Goal: Task Accomplishment & Management: Use online tool/utility

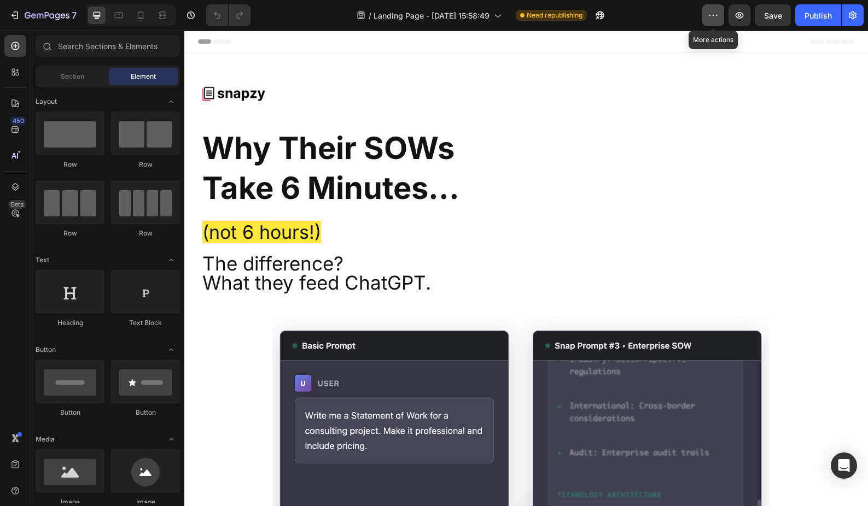
click at [711, 18] on icon "button" at bounding box center [713, 15] width 11 height 11
click at [658, 12] on div "/ Landing Page - [DATE] 15:58:49 Need republishing" at bounding box center [480, 15] width 443 height 22
click at [856, 19] on icon "button" at bounding box center [852, 15] width 11 height 11
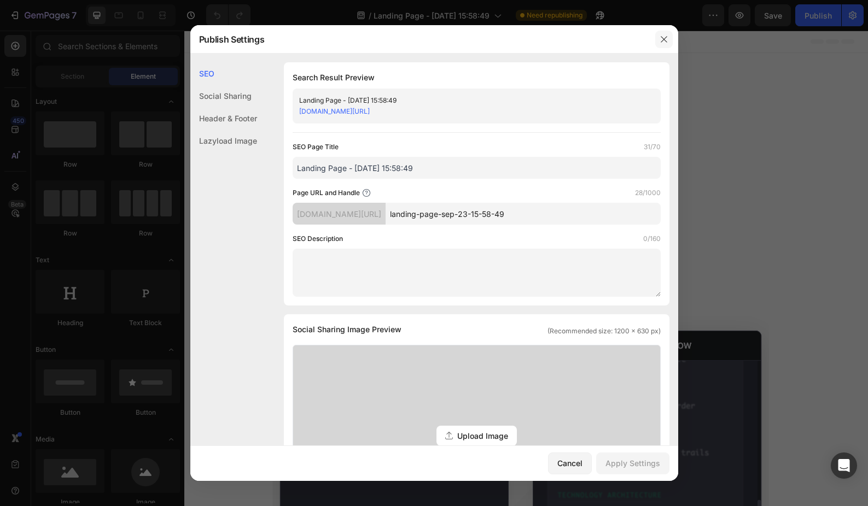
click at [664, 43] on icon "button" at bounding box center [663, 39] width 9 height 9
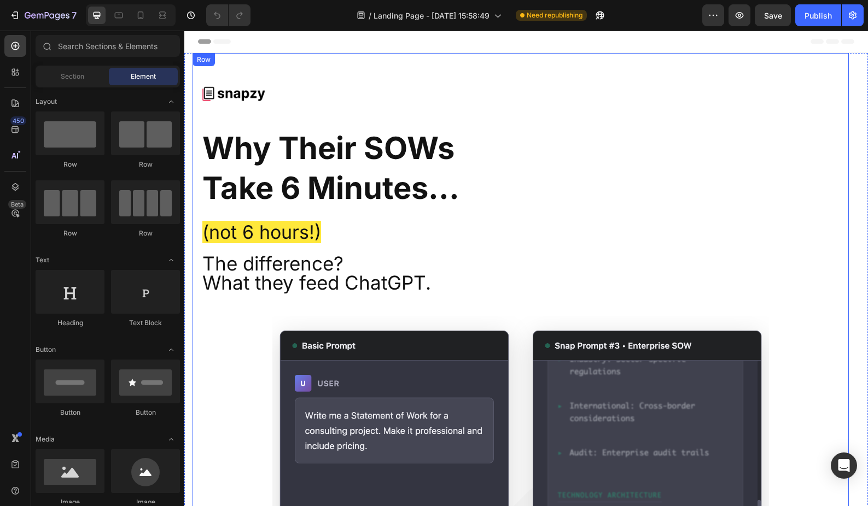
click at [241, 55] on div "Image Why Their SOWs Take 6 Minutes... (not 6 hours!) Heading The difference? W…" at bounding box center [520, 464] width 656 height 823
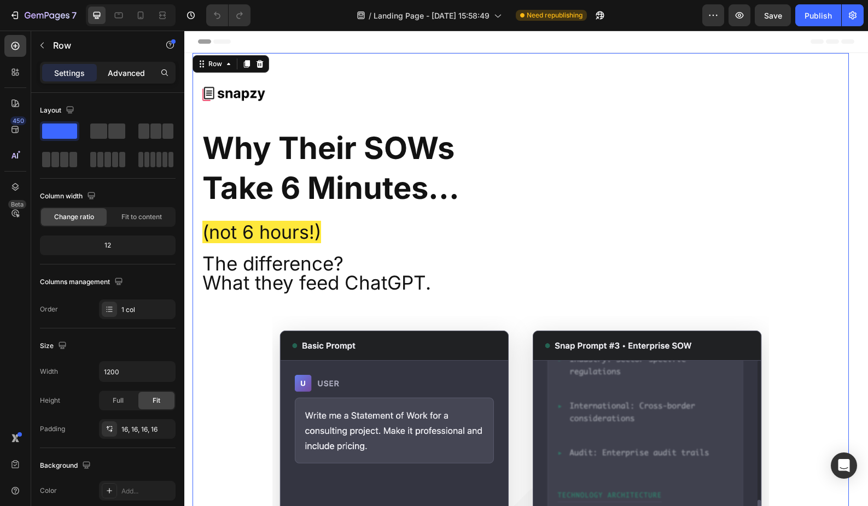
click at [115, 71] on p "Advanced" at bounding box center [126, 72] width 37 height 11
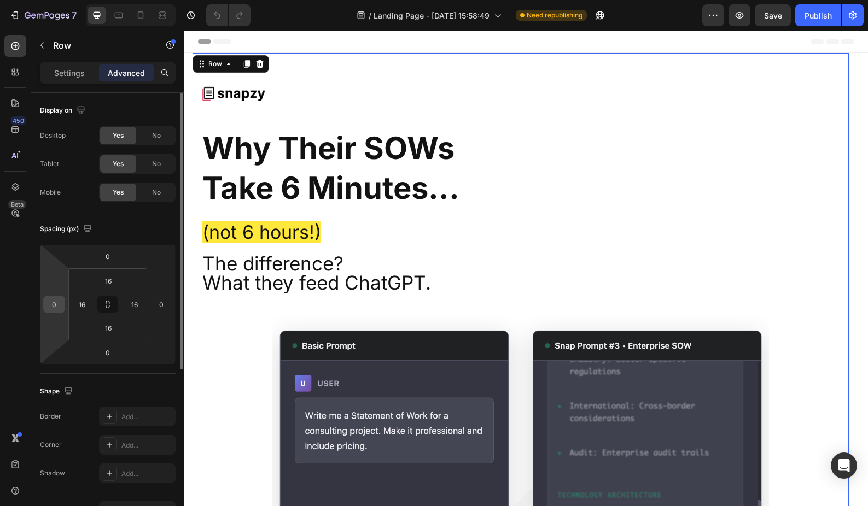
click at [51, 308] on input "0" at bounding box center [54, 304] width 16 height 16
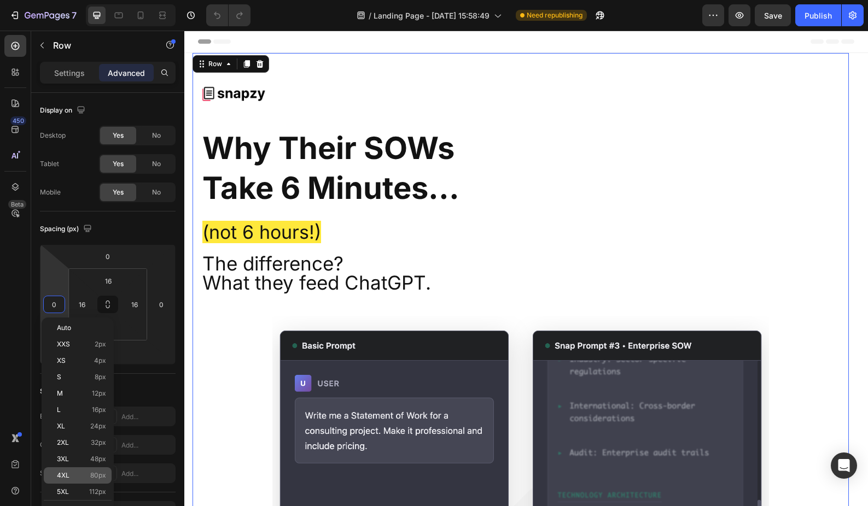
click at [89, 477] on p "4XL 80px" at bounding box center [81, 476] width 49 height 8
type input "80"
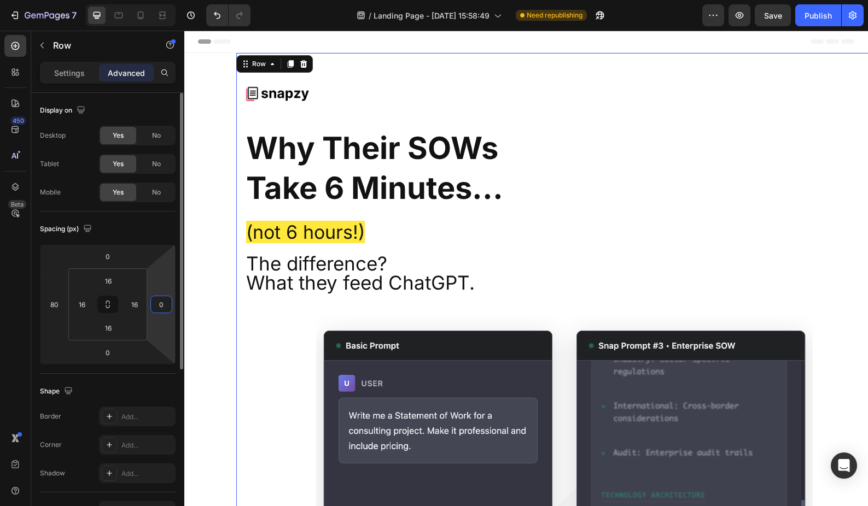
click at [165, 306] on input "0" at bounding box center [161, 304] width 16 height 16
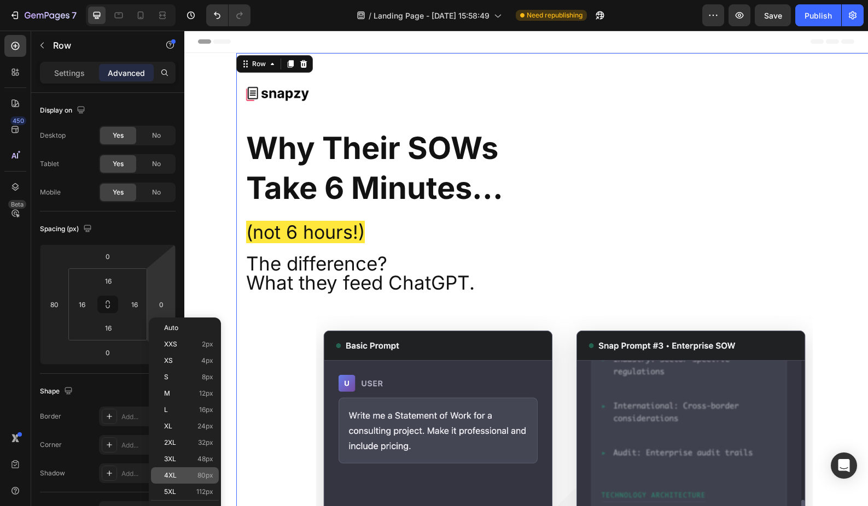
click at [189, 475] on p "4XL 80px" at bounding box center [188, 476] width 49 height 8
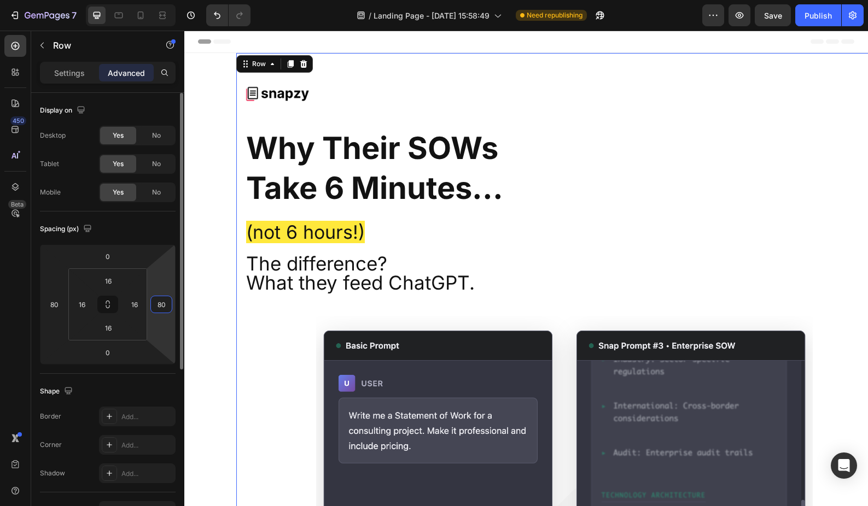
click at [163, 300] on input "80" at bounding box center [161, 304] width 16 height 16
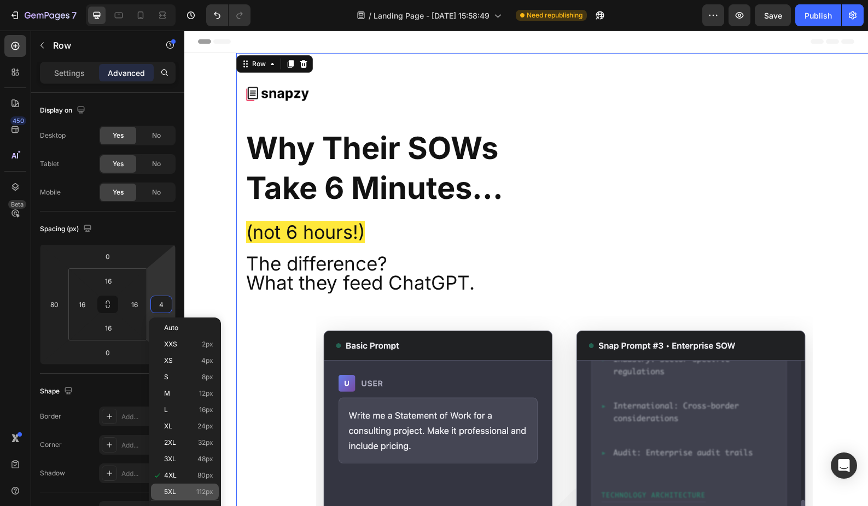
click at [196, 489] on span "112px" at bounding box center [204, 492] width 17 height 8
type input "112"
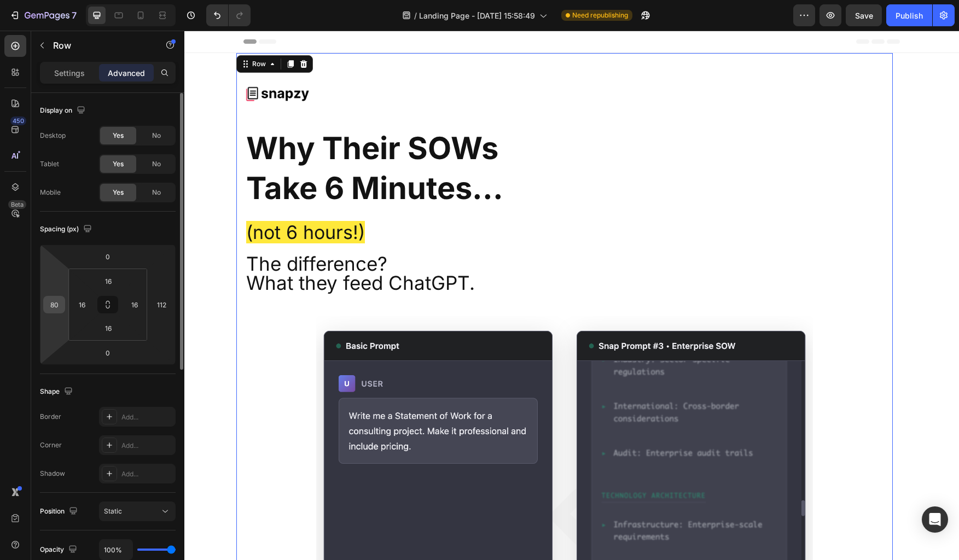
click at [51, 303] on input "80" at bounding box center [54, 304] width 16 height 16
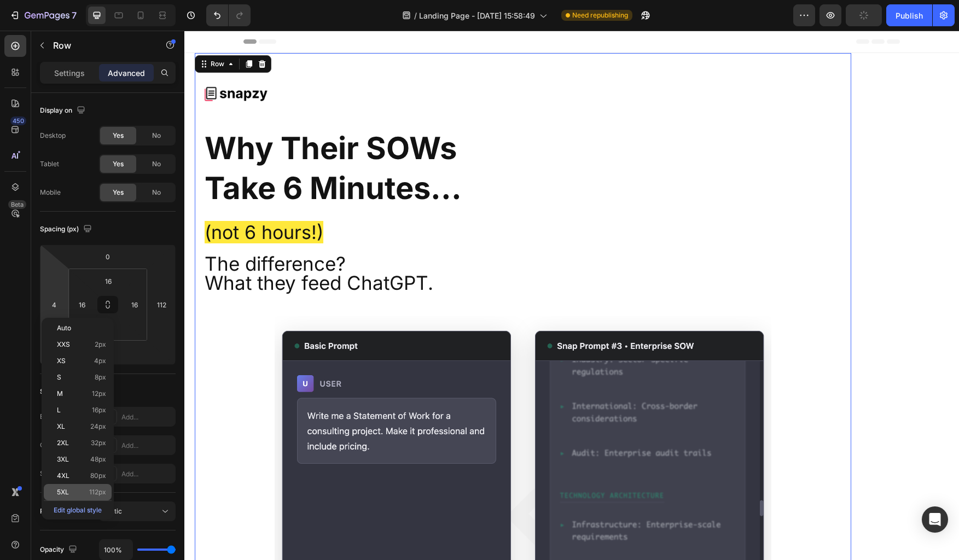
click at [89, 489] on p "5XL 112px" at bounding box center [81, 492] width 49 height 8
type input "112"
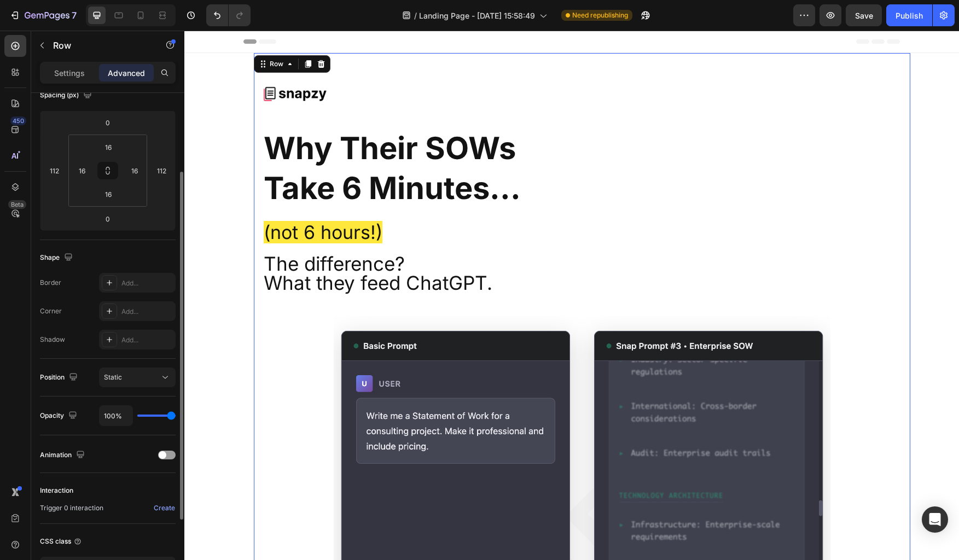
scroll to position [5, 0]
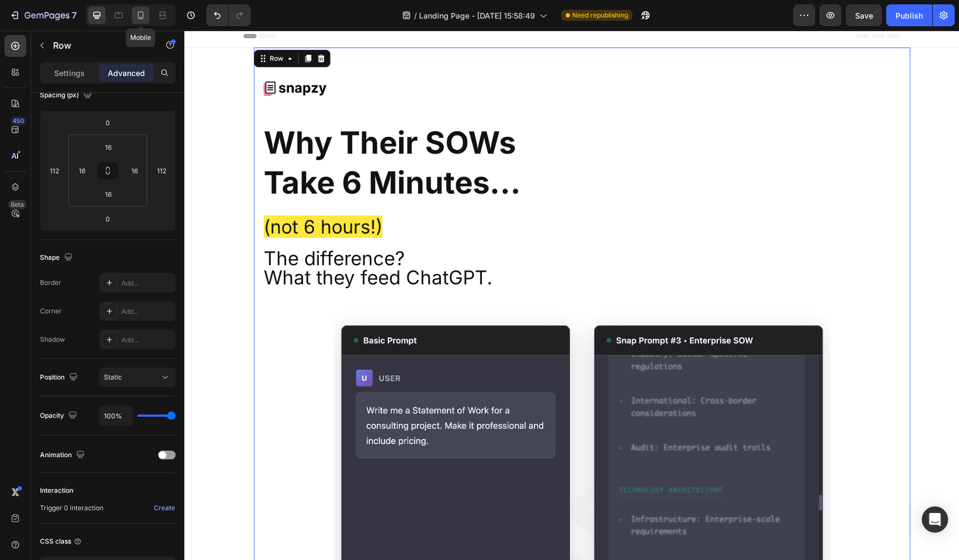
click at [138, 16] on icon at bounding box center [141, 15] width 6 height 8
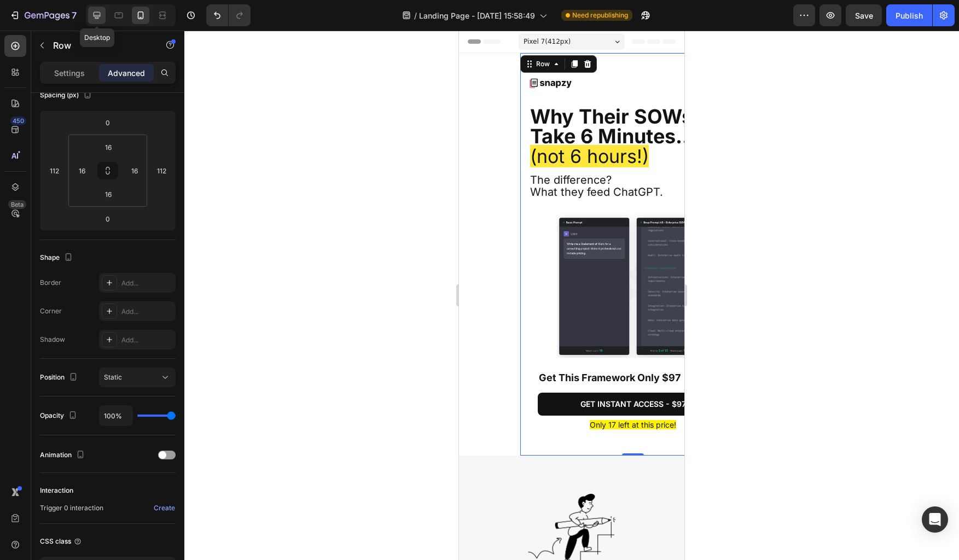
click at [99, 15] on icon at bounding box center [97, 15] width 7 height 7
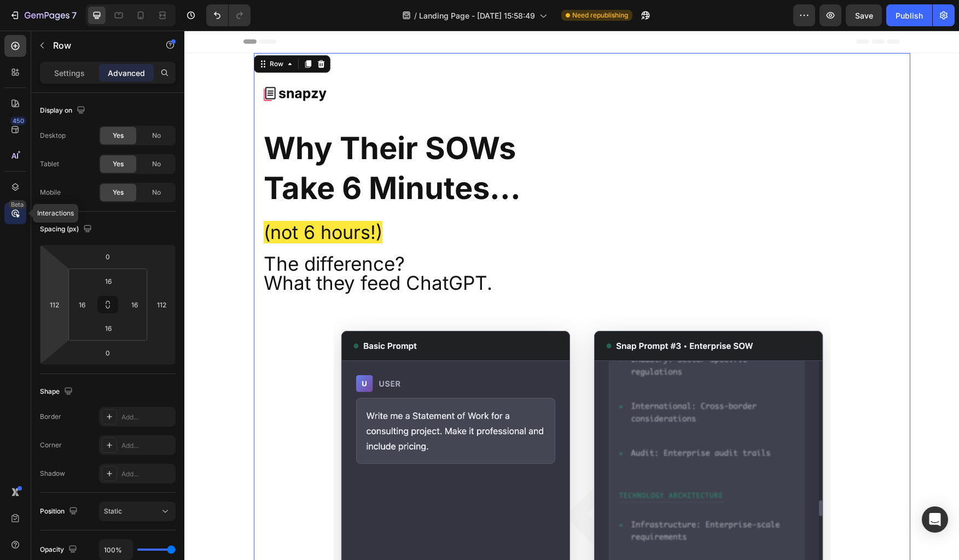
click at [15, 205] on div "Beta" at bounding box center [17, 204] width 18 height 9
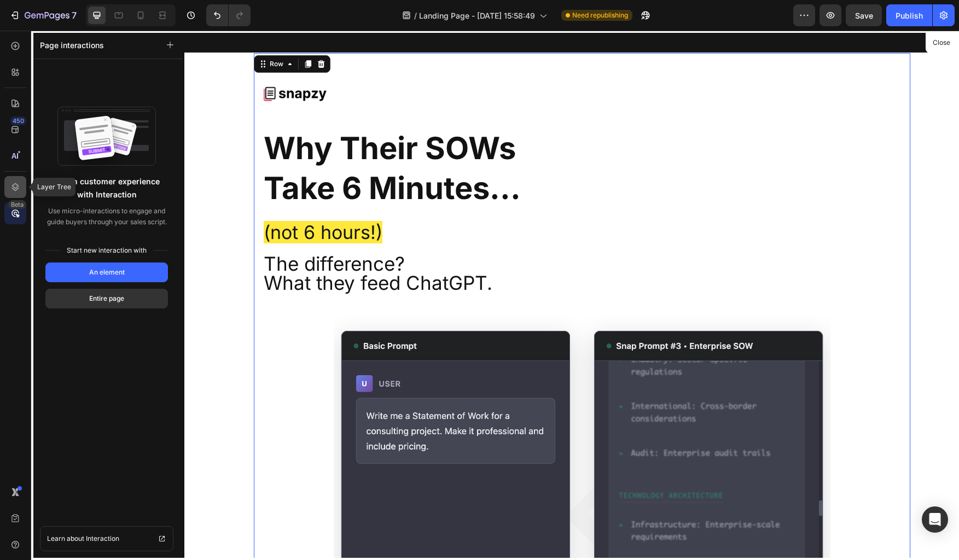
click at [15, 185] on icon at bounding box center [15, 187] width 11 height 11
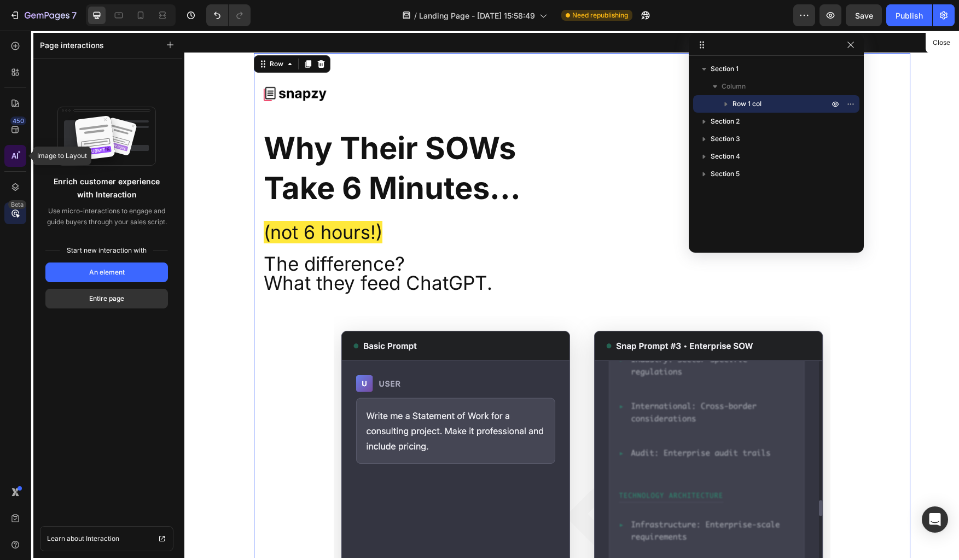
click at [14, 157] on icon at bounding box center [15, 155] width 11 height 11
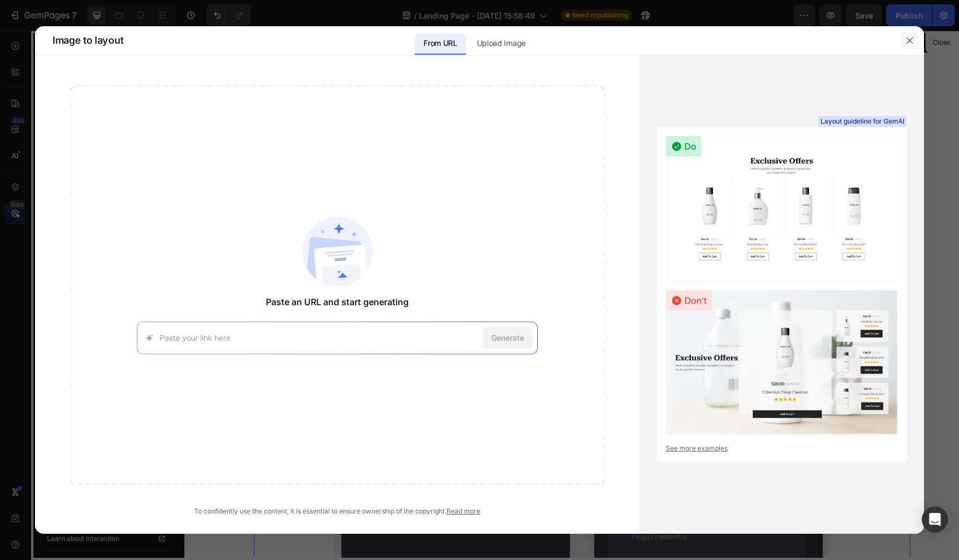
click at [867, 38] on icon "button" at bounding box center [909, 40] width 9 height 9
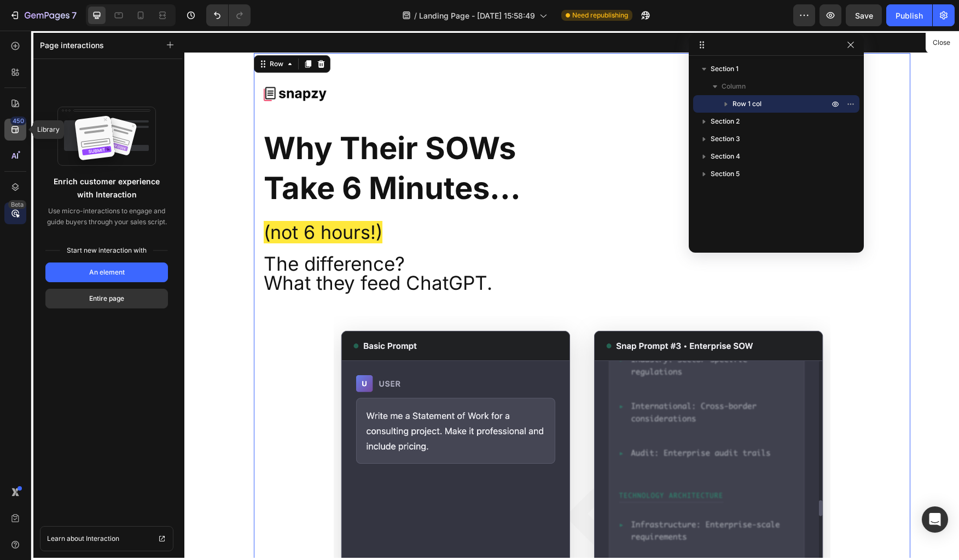
click at [13, 130] on icon at bounding box center [15, 129] width 11 height 11
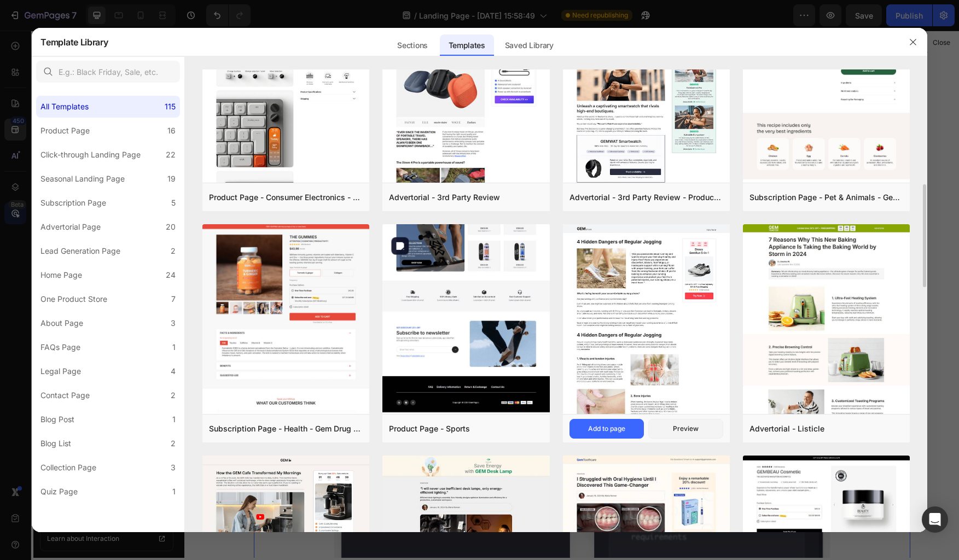
scroll to position [540, 0]
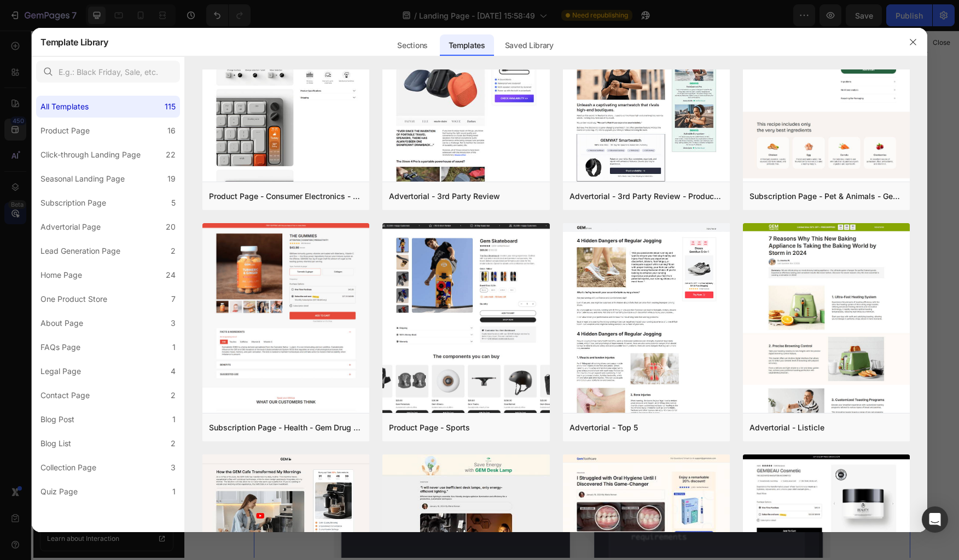
click at [262, 21] on div at bounding box center [479, 280] width 959 height 560
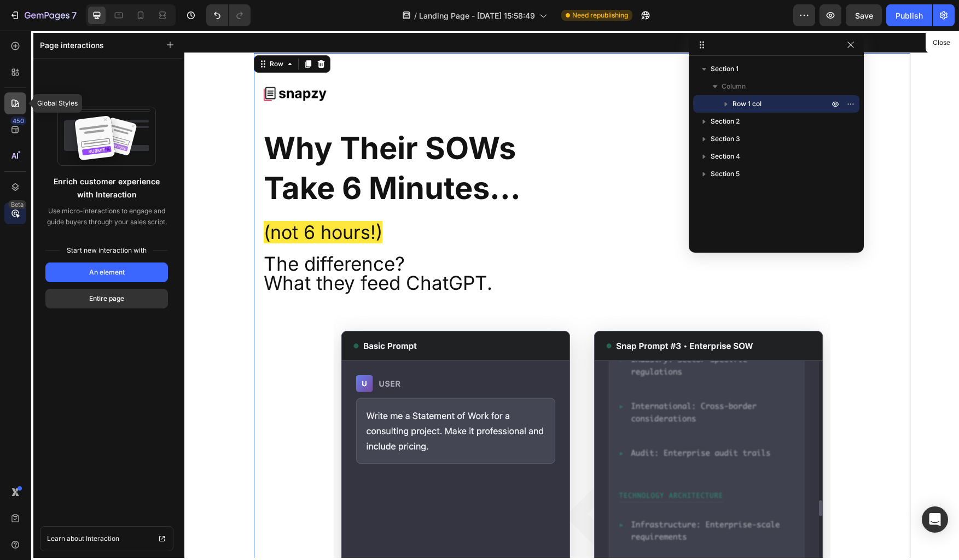
click at [11, 104] on icon at bounding box center [15, 104] width 8 height 8
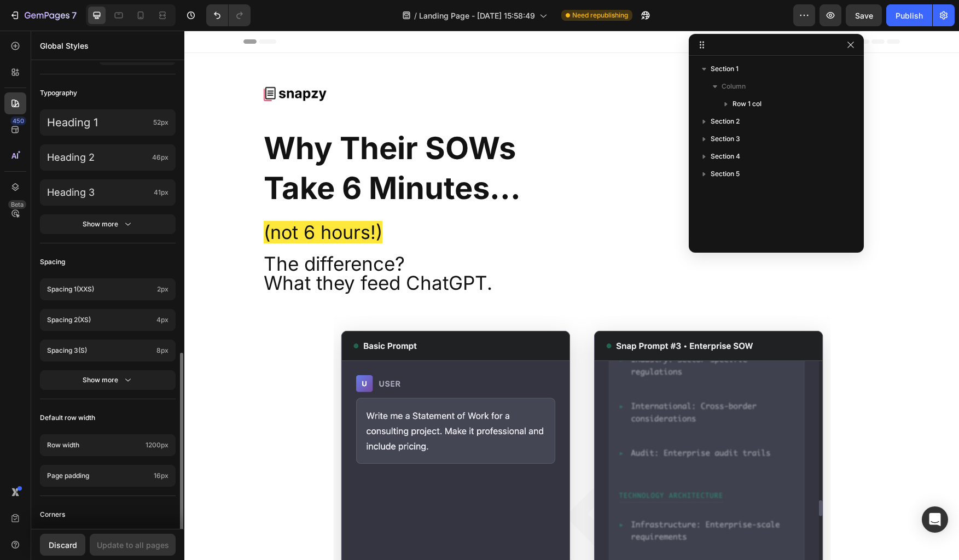
scroll to position [334, 0]
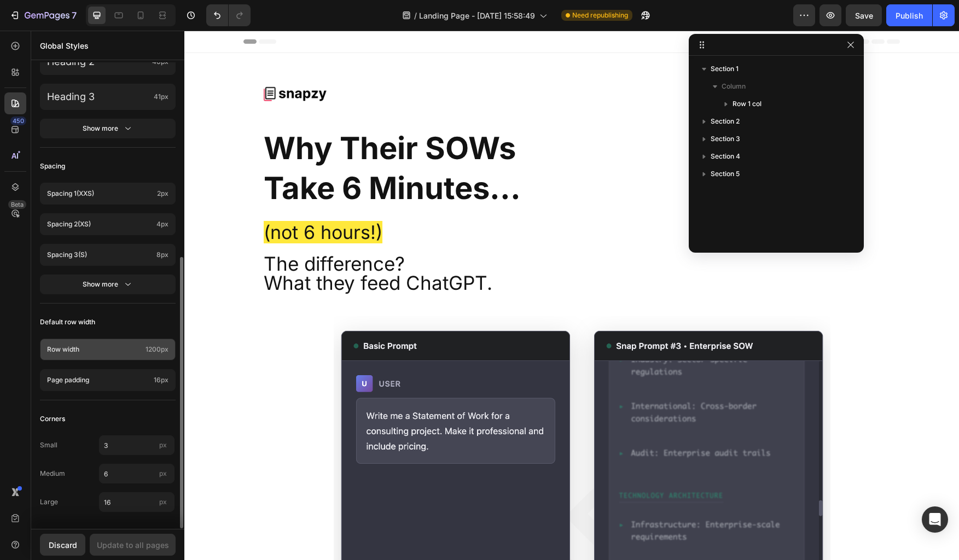
click at [101, 348] on p "Row width" at bounding box center [94, 349] width 94 height 10
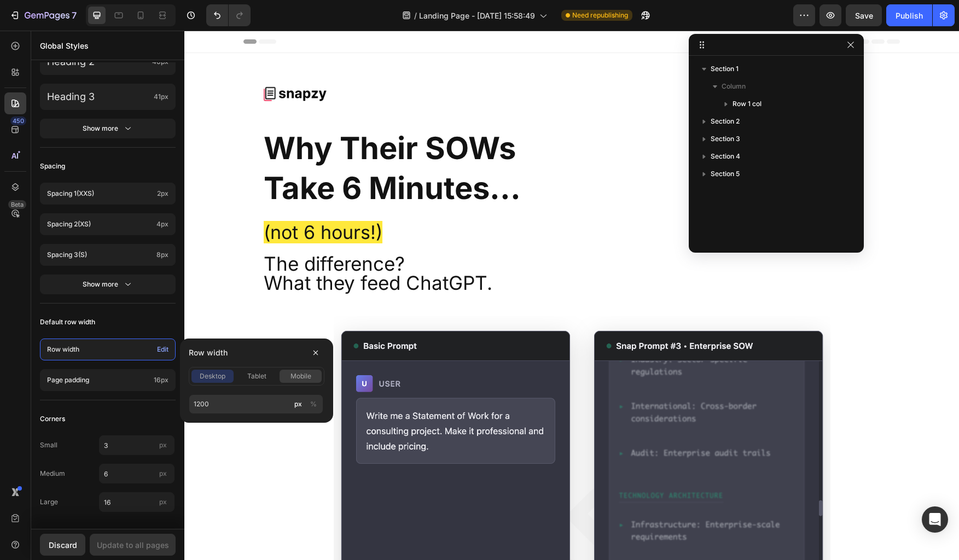
click at [315, 376] on div "mobile" at bounding box center [300, 376] width 42 height 10
click at [255, 379] on span "tablet" at bounding box center [256, 376] width 19 height 10
click at [209, 378] on span "desktop" at bounding box center [213, 376] width 26 height 10
click at [214, 405] on input "1200" at bounding box center [256, 404] width 135 height 20
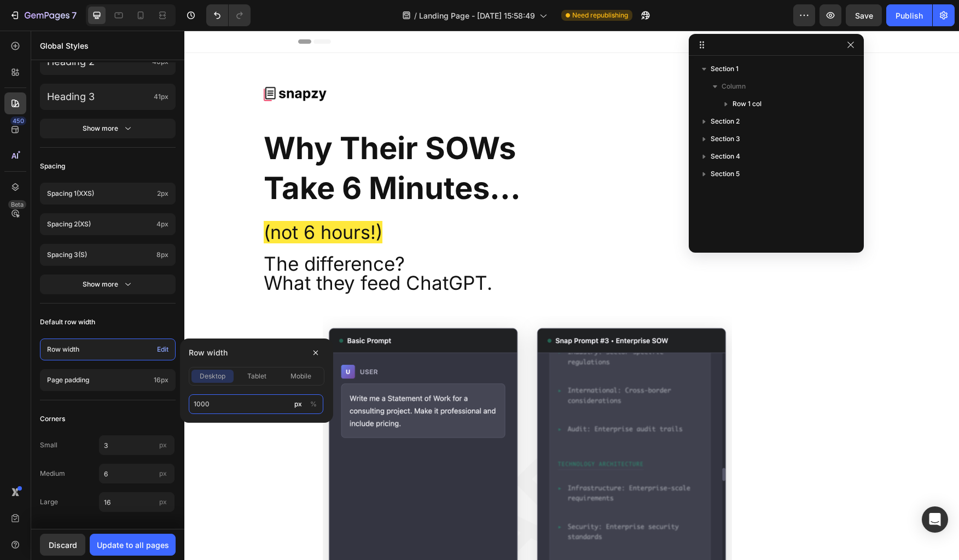
drag, startPoint x: 198, startPoint y: 405, endPoint x: 191, endPoint y: 405, distance: 7.7
click at [191, 405] on input "1000" at bounding box center [256, 404] width 135 height 20
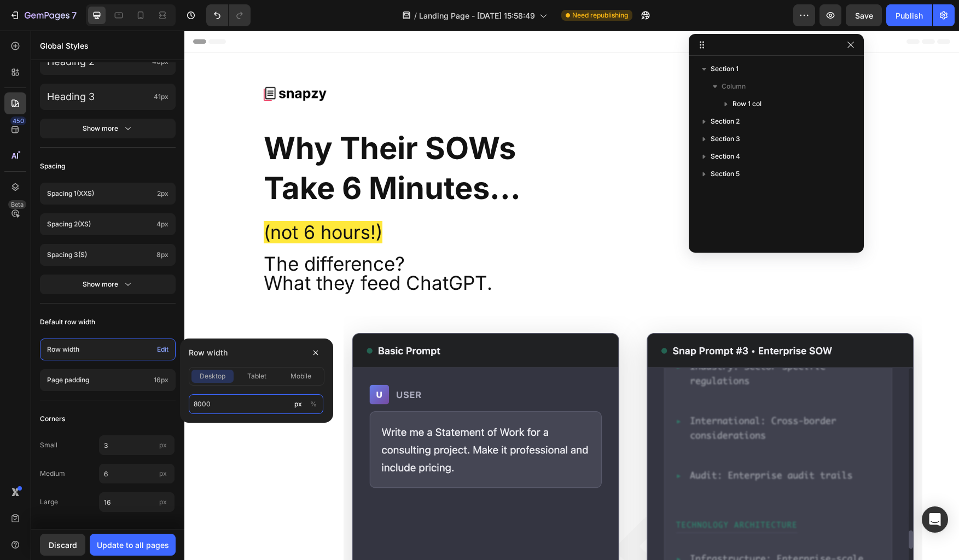
type input "800"
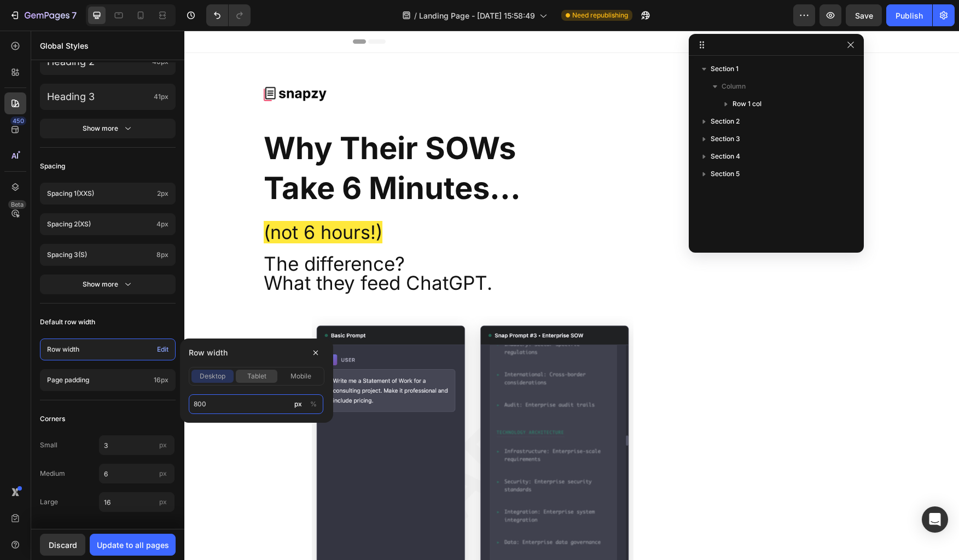
click at [255, 380] on span "tablet" at bounding box center [256, 376] width 19 height 10
click at [302, 376] on span "mobile" at bounding box center [300, 376] width 21 height 10
click at [256, 377] on span "tablet" at bounding box center [256, 376] width 19 height 10
click at [108, 394] on div "Row width Edit Page padding 16px" at bounding box center [108, 366] width 136 height 68
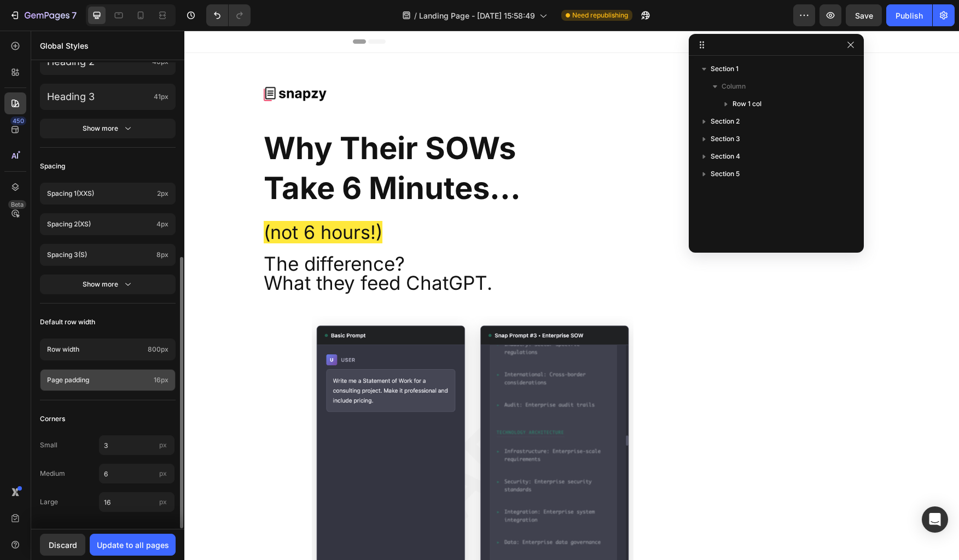
click at [131, 380] on p "Page padding" at bounding box center [98, 380] width 102 height 10
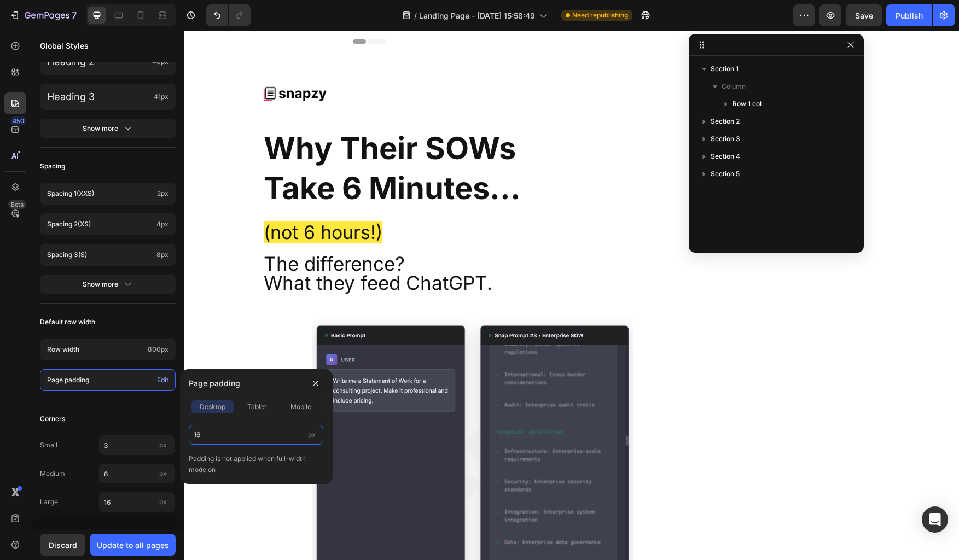
drag, startPoint x: 225, startPoint y: 433, endPoint x: 203, endPoint y: 435, distance: 21.4
click at [203, 435] on input "16" at bounding box center [256, 435] width 135 height 20
type input "20"
click at [134, 322] on div "Default row width" at bounding box center [108, 322] width 136 height 20
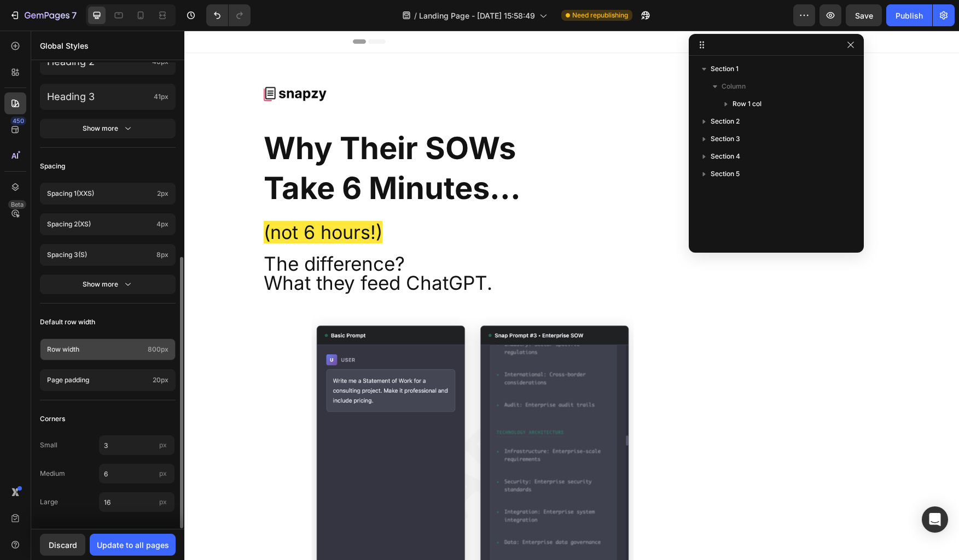
click at [69, 346] on p "Row width" at bounding box center [95, 349] width 96 height 10
click at [89, 314] on div "Default row width" at bounding box center [108, 322] width 136 height 20
click at [127, 374] on div "Page padding 20px" at bounding box center [108, 380] width 136 height 22
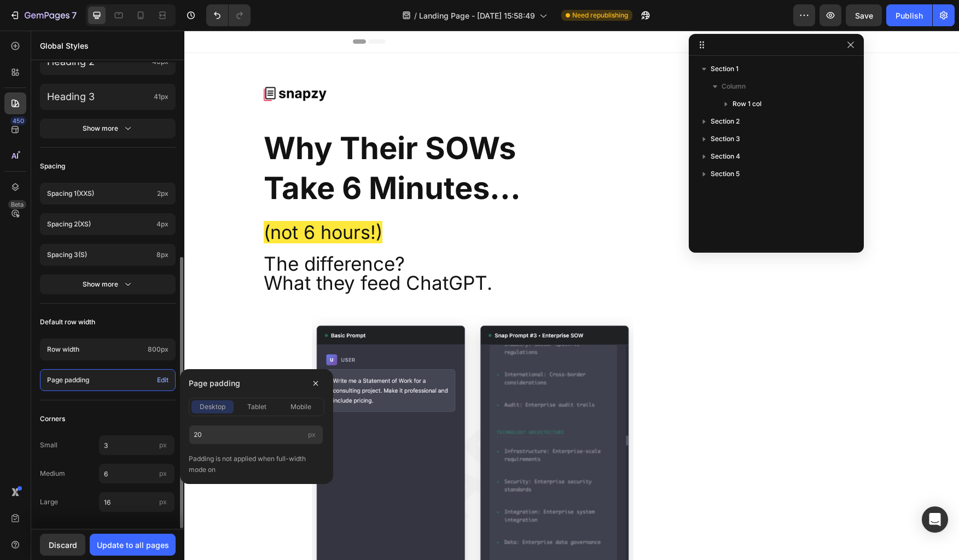
scroll to position [330, 0]
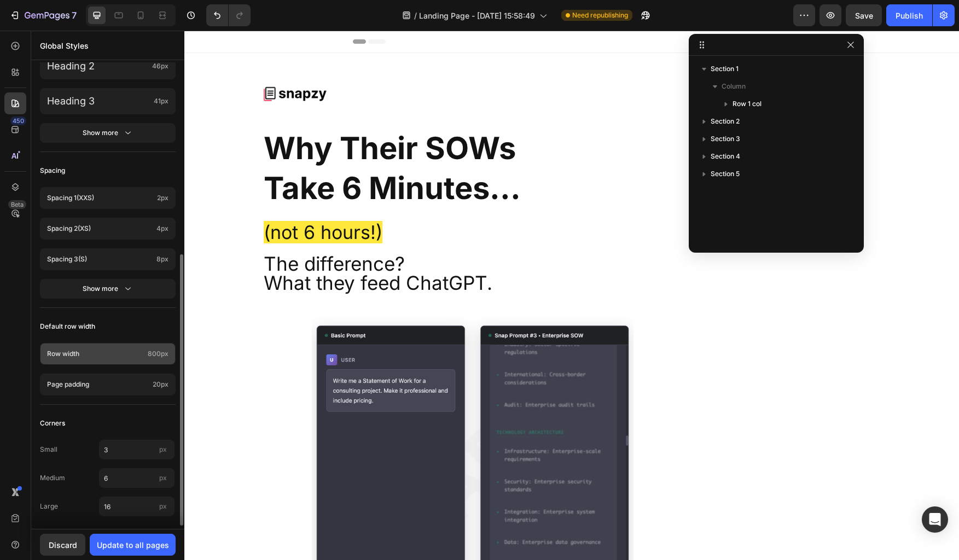
click at [114, 344] on div "Row width 800px" at bounding box center [108, 354] width 136 height 22
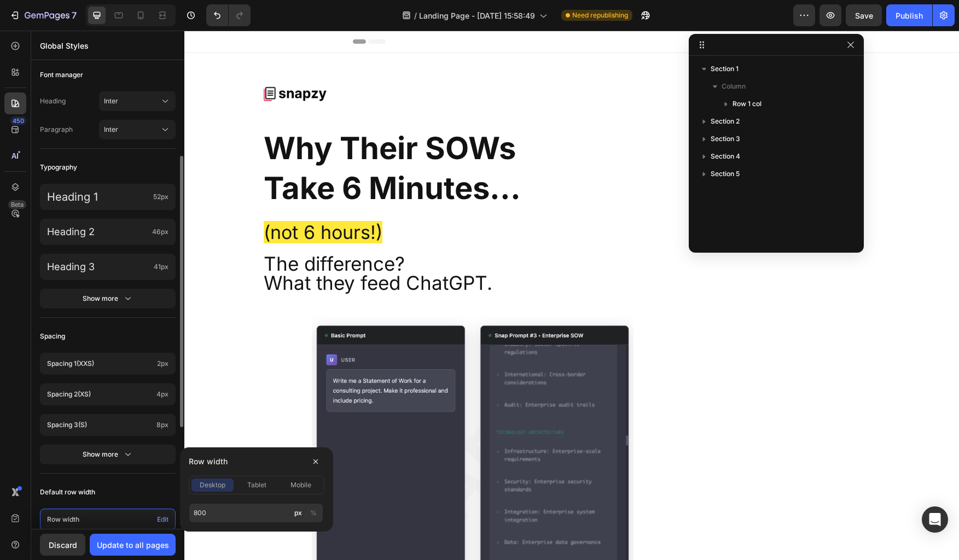
scroll to position [159, 0]
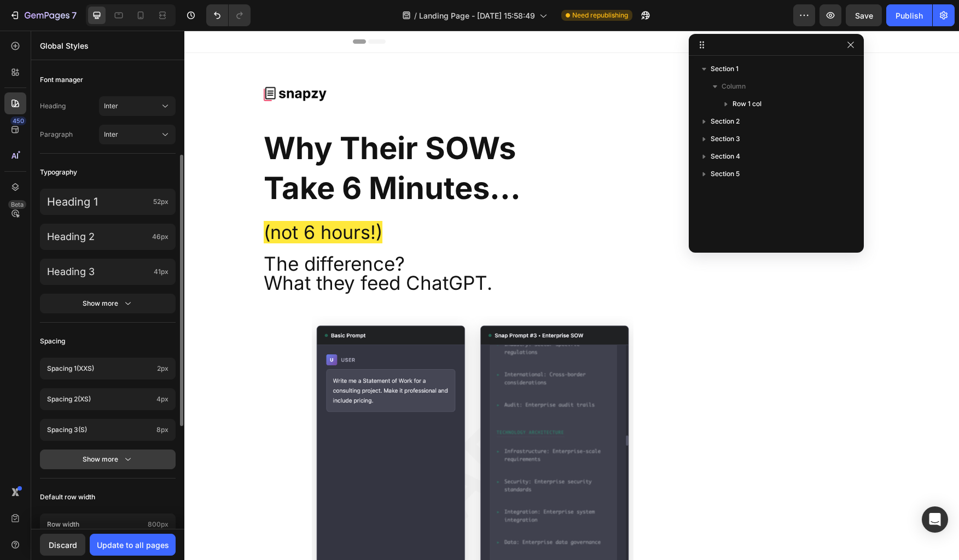
click at [118, 458] on div "Show more" at bounding box center [108, 459] width 51 height 11
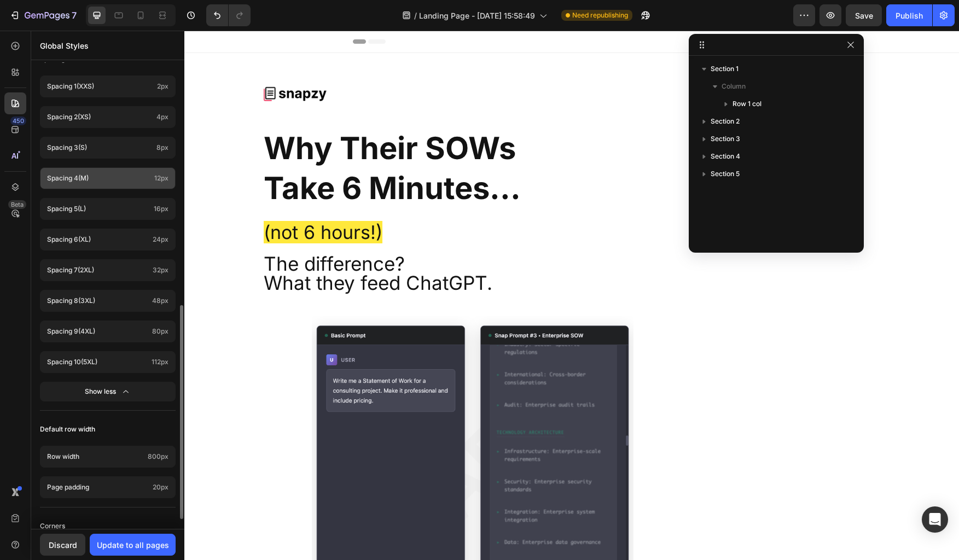
scroll to position [0, 0]
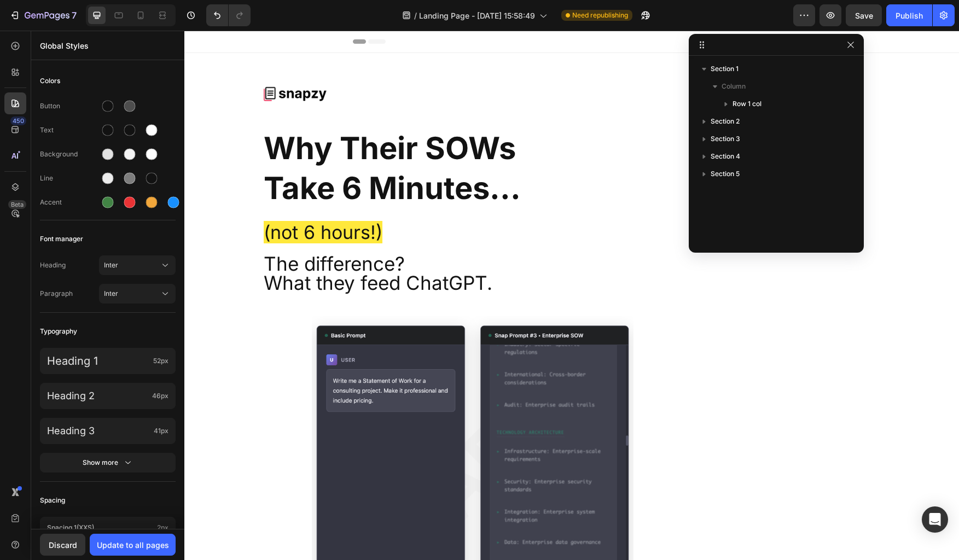
click at [133, 506] on div "Discard Update to all pages" at bounding box center [107, 544] width 153 height 31
click at [137, 506] on div "Update to all pages" at bounding box center [133, 544] width 72 height 11
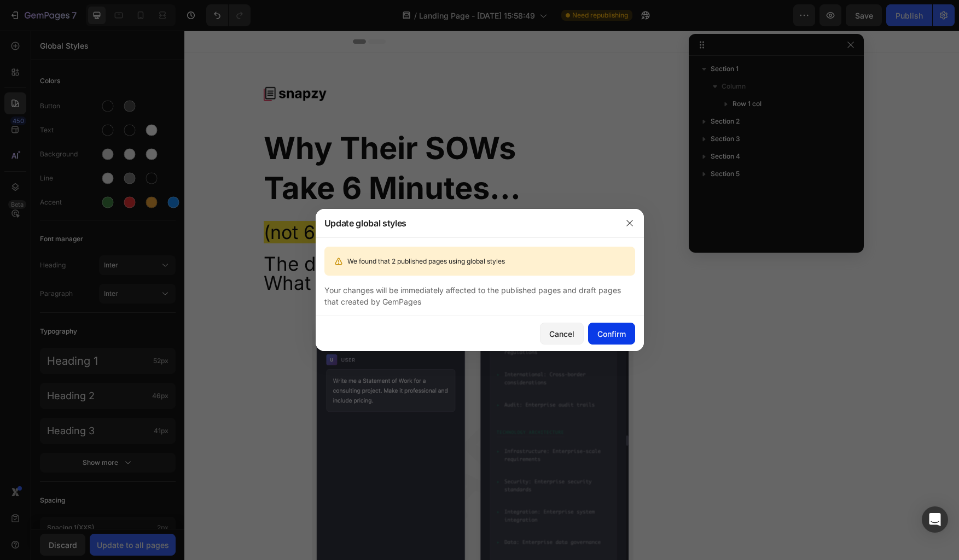
click at [610, 334] on div "Confirm" at bounding box center [611, 333] width 28 height 11
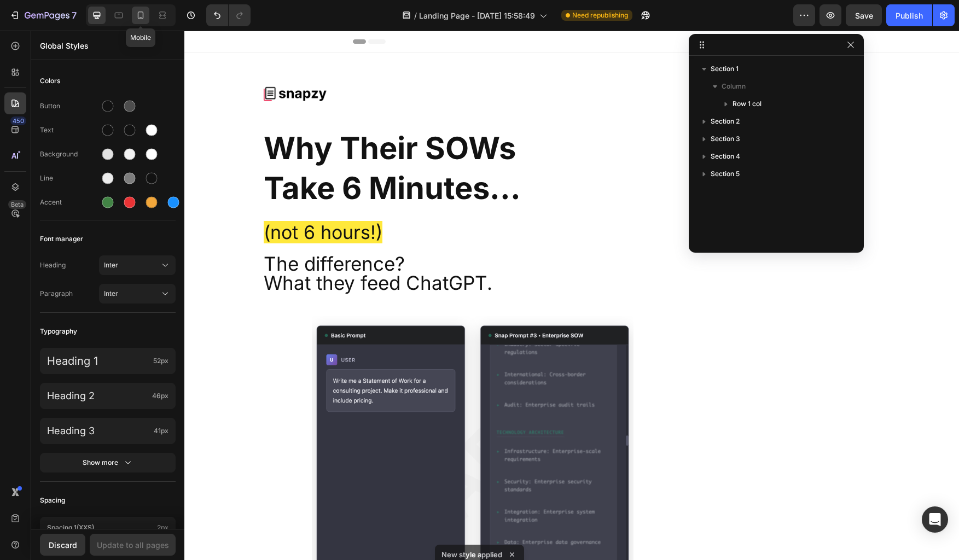
click at [141, 16] on icon at bounding box center [140, 15] width 11 height 11
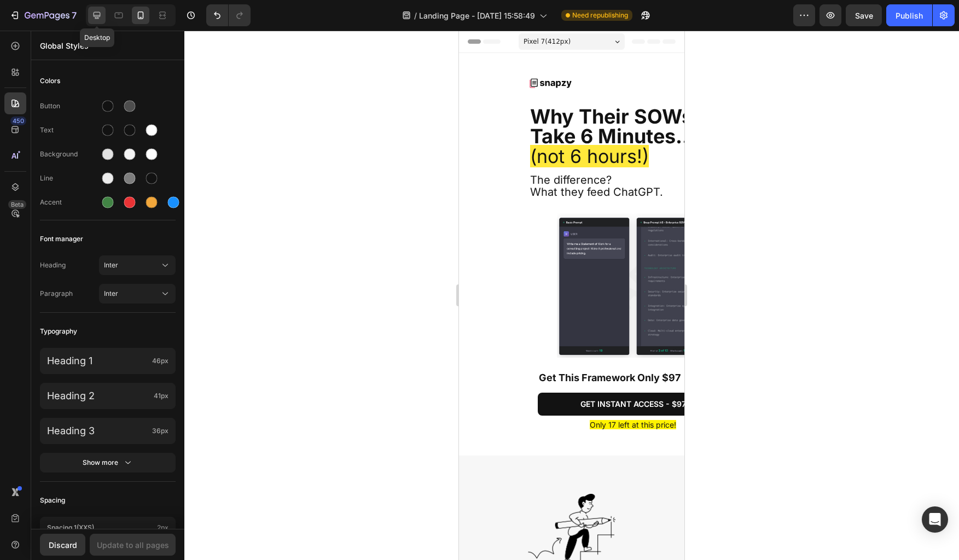
click at [97, 20] on icon at bounding box center [96, 15] width 11 height 11
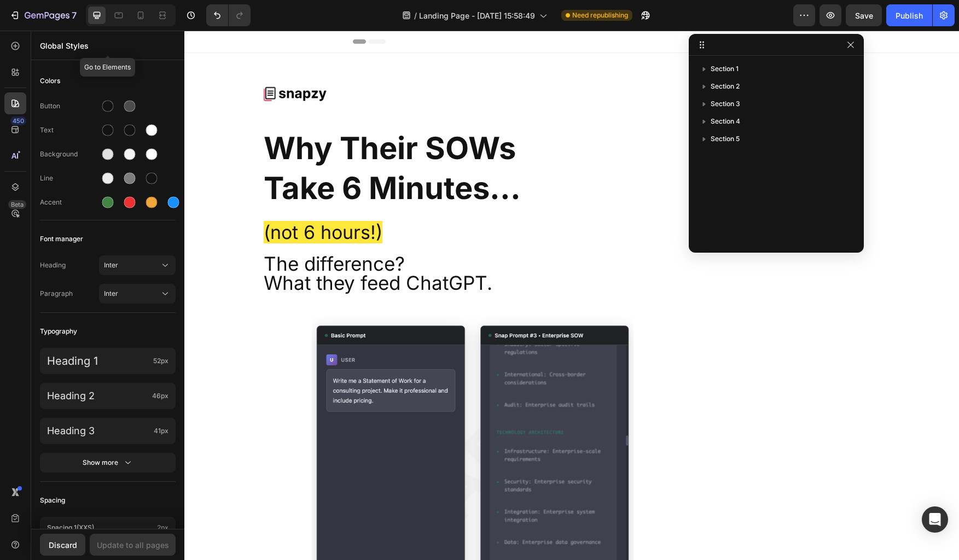
click at [54, 44] on p "Global Styles" at bounding box center [108, 45] width 136 height 11
click at [62, 506] on div "Discard" at bounding box center [63, 544] width 28 height 11
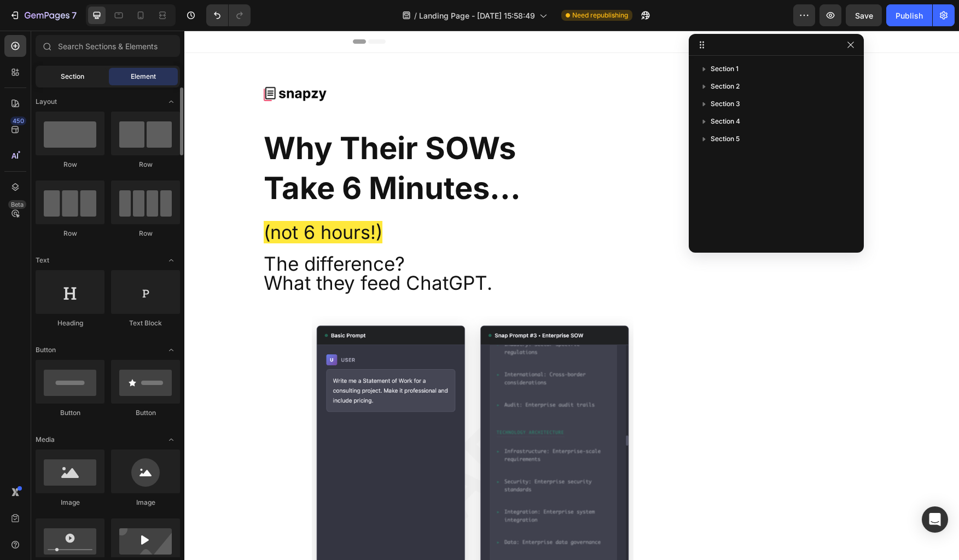
click at [75, 75] on span "Section" at bounding box center [73, 77] width 24 height 10
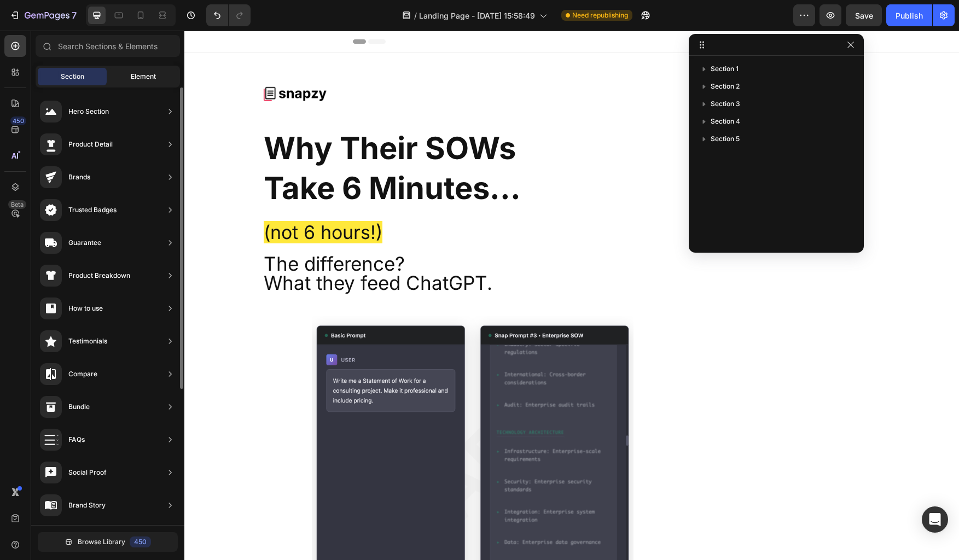
click at [139, 77] on span "Element" at bounding box center [143, 77] width 25 height 10
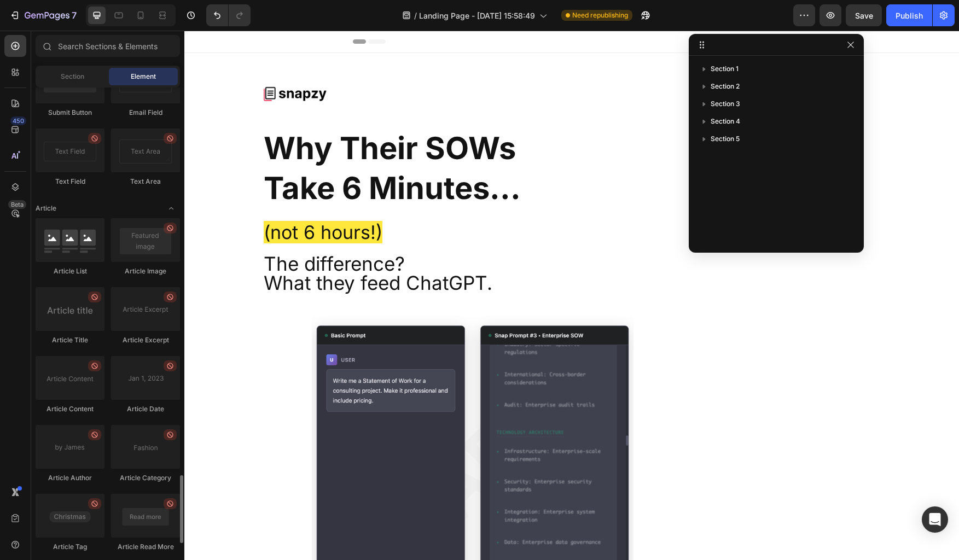
scroll to position [2771, 0]
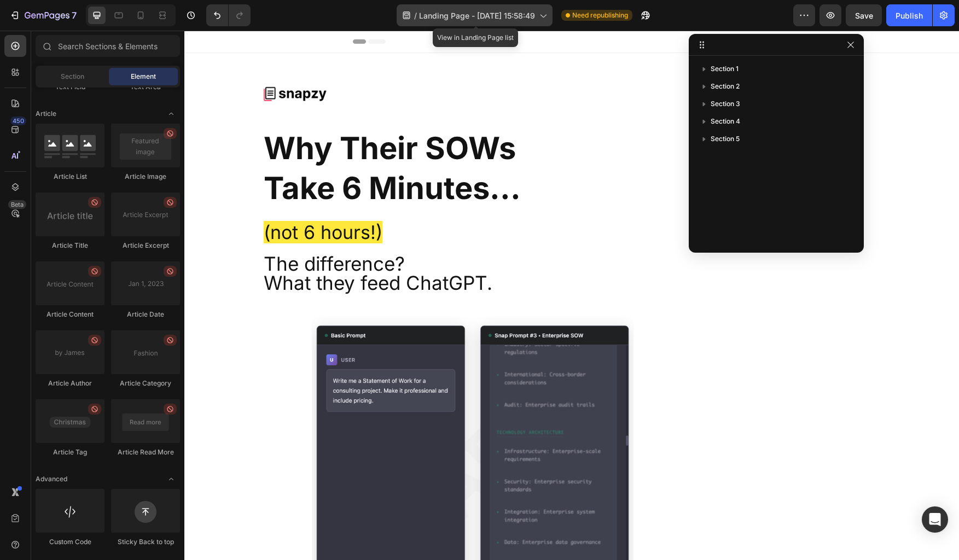
click at [540, 20] on icon at bounding box center [542, 15] width 11 height 11
click at [306, 10] on div "/ Landing Page - [DATE] 15:58:49 Need republishing" at bounding box center [526, 15] width 534 height 22
click at [799, 11] on icon "button" at bounding box center [803, 15] width 11 height 11
click at [717, 15] on div "/ Landing Page - [DATE] 15:58:49 Need republishing" at bounding box center [526, 15] width 534 height 22
